Goal: Book appointment/travel/reservation

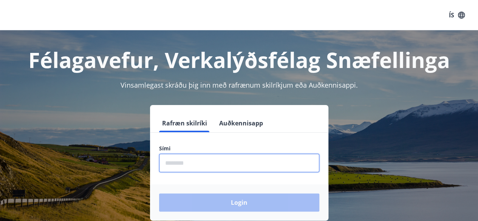
click at [236, 162] on input "phone" at bounding box center [239, 163] width 160 height 19
type input "********"
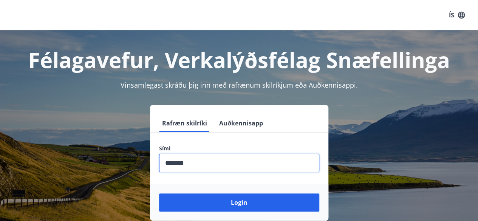
click at [159, 193] on button "Login" at bounding box center [239, 202] width 160 height 18
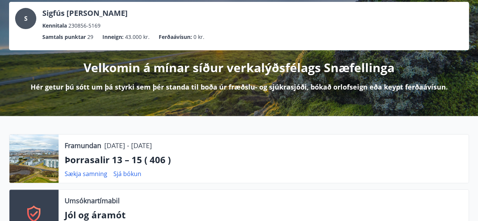
scroll to position [45, 0]
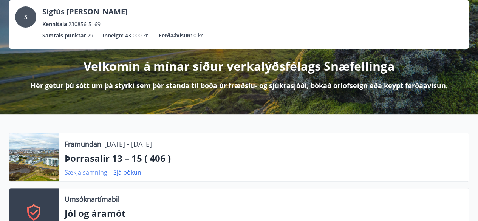
click at [94, 173] on link "Sækja samning" at bounding box center [86, 172] width 43 height 8
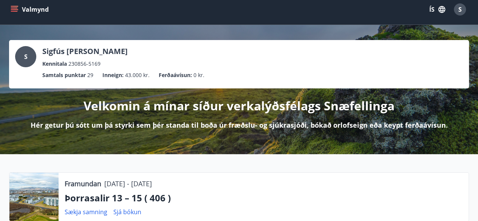
scroll to position [0, 0]
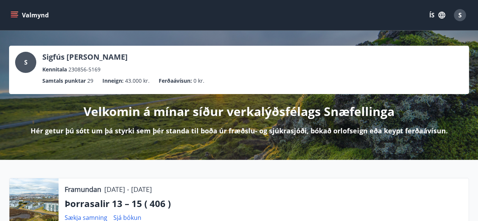
click at [39, 12] on button "Valmynd" at bounding box center [30, 15] width 43 height 14
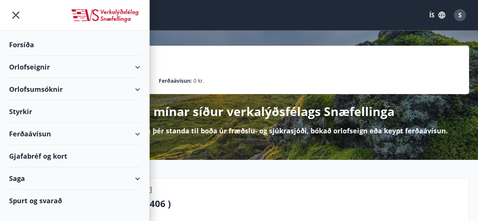
click at [45, 63] on div "Orlofseignir" at bounding box center [74, 67] width 131 height 22
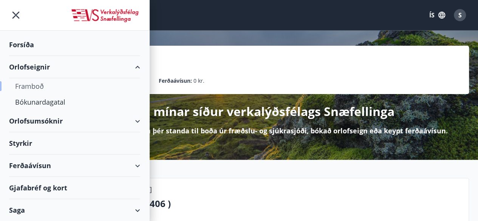
click at [40, 82] on div "Framboð" at bounding box center [74, 86] width 119 height 16
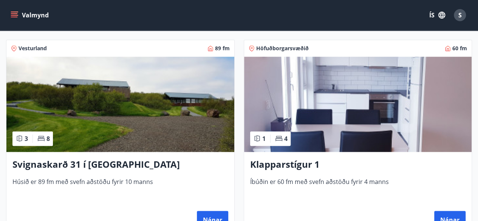
scroll to position [347, 0]
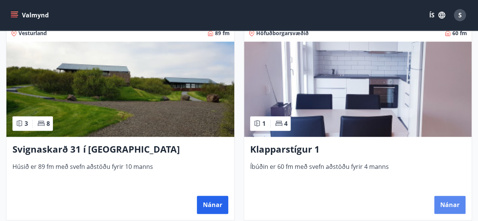
click at [449, 205] on button "Nánar" at bounding box center [449, 205] width 31 height 18
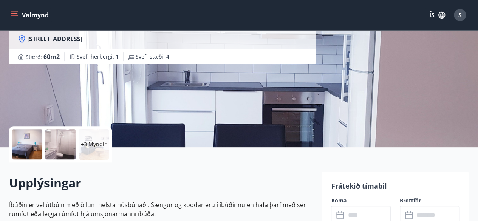
scroll to position [166, 0]
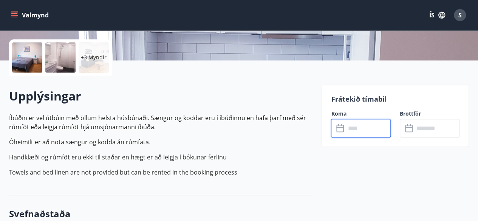
click at [357, 129] on input "text" at bounding box center [367, 128] width 45 height 19
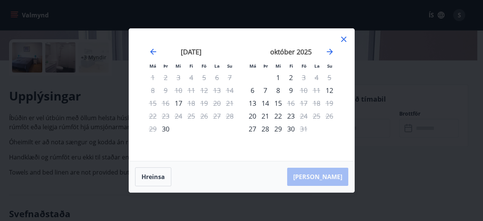
click at [341, 40] on icon at bounding box center [344, 39] width 9 height 9
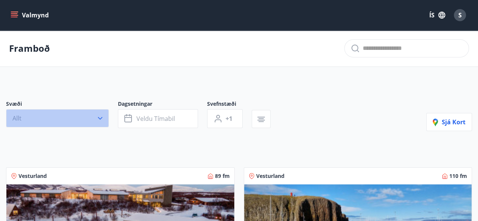
click at [102, 117] on icon "button" at bounding box center [100, 118] width 8 height 8
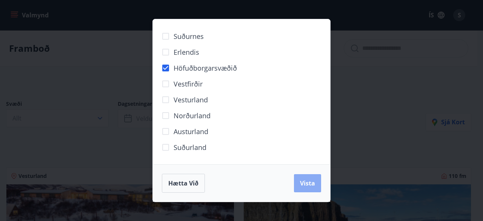
click at [306, 178] on button "Vista" at bounding box center [307, 183] width 27 height 18
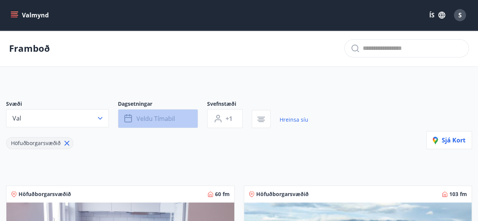
click at [187, 116] on button "Veldu tímabil" at bounding box center [158, 118] width 80 height 19
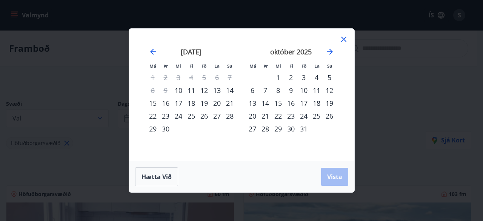
click at [192, 114] on div "25" at bounding box center [191, 116] width 13 height 13
click at [205, 114] on div "26" at bounding box center [204, 116] width 13 height 13
click at [334, 176] on span "Vista" at bounding box center [334, 177] width 15 height 8
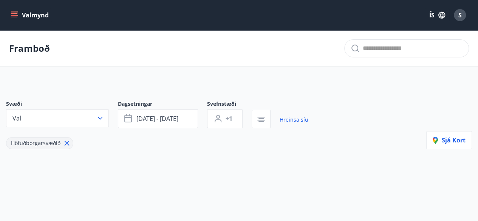
click at [460, 14] on span "S" at bounding box center [459, 15] width 3 height 8
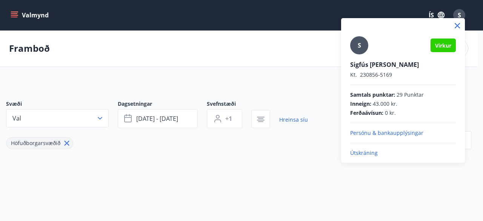
click at [362, 159] on div "S [PERSON_NAME] [PERSON_NAME]. 230856-5169 Samtals punktar : 29 Punktar Inneign…" at bounding box center [403, 90] width 124 height 145
click at [361, 155] on p "Útskráning" at bounding box center [403, 153] width 106 height 8
